Goal: Information Seeking & Learning: Learn about a topic

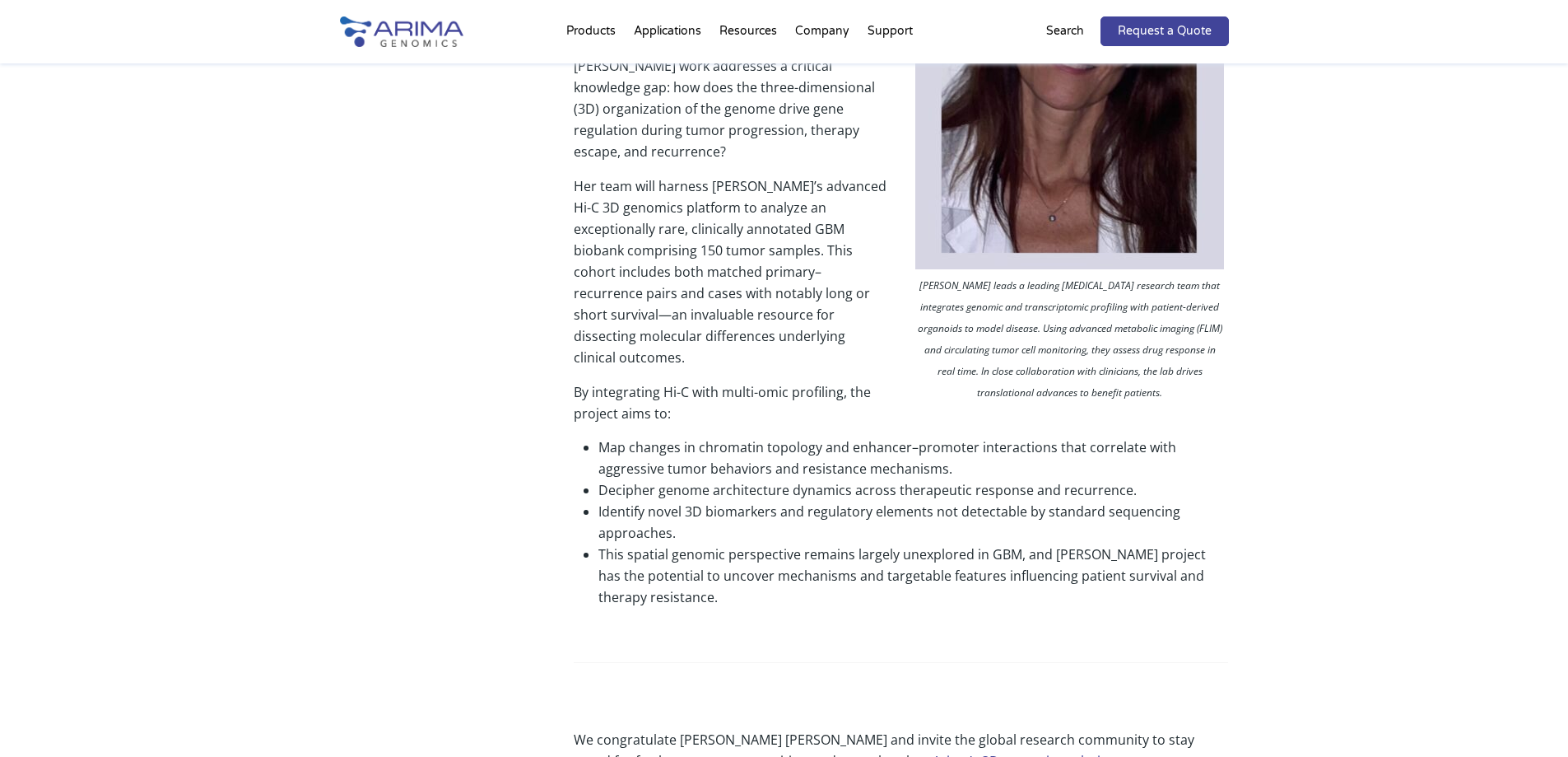
scroll to position [764, 0]
